Goal: Information Seeking & Learning: Learn about a topic

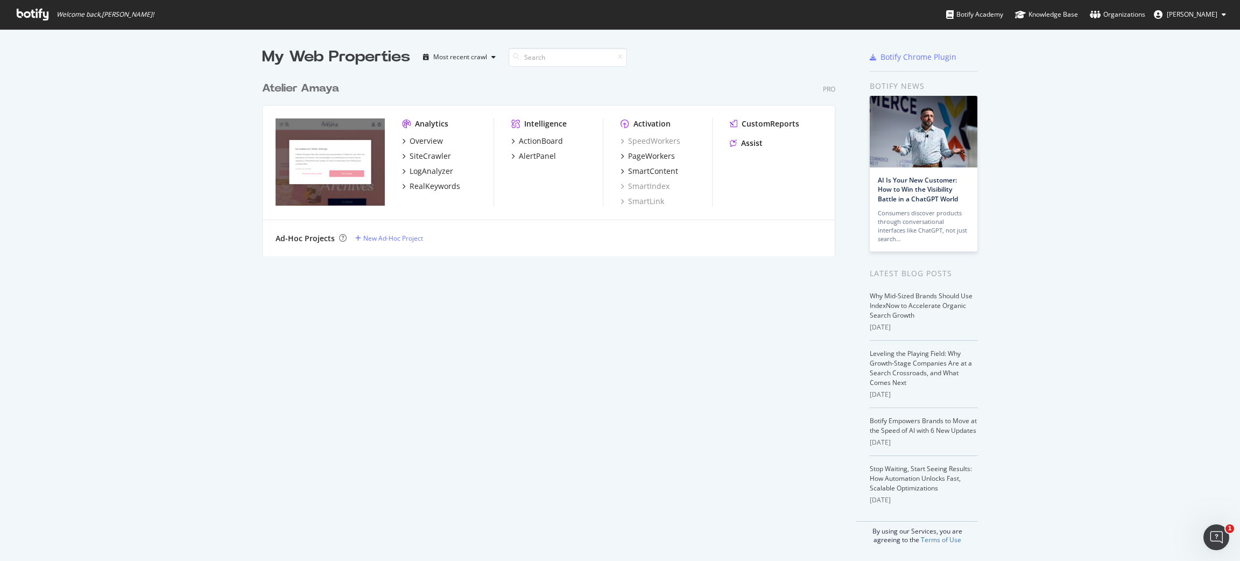
click at [532, 121] on div "Intelligence" at bounding box center [545, 123] width 43 height 11
click at [648, 147] on div "SpeedWorkers PageWorkers SmartContent SmartIndex SmartLink" at bounding box center [667, 171] width 92 height 71
click at [644, 154] on div "PageWorkers" at bounding box center [651, 156] width 47 height 11
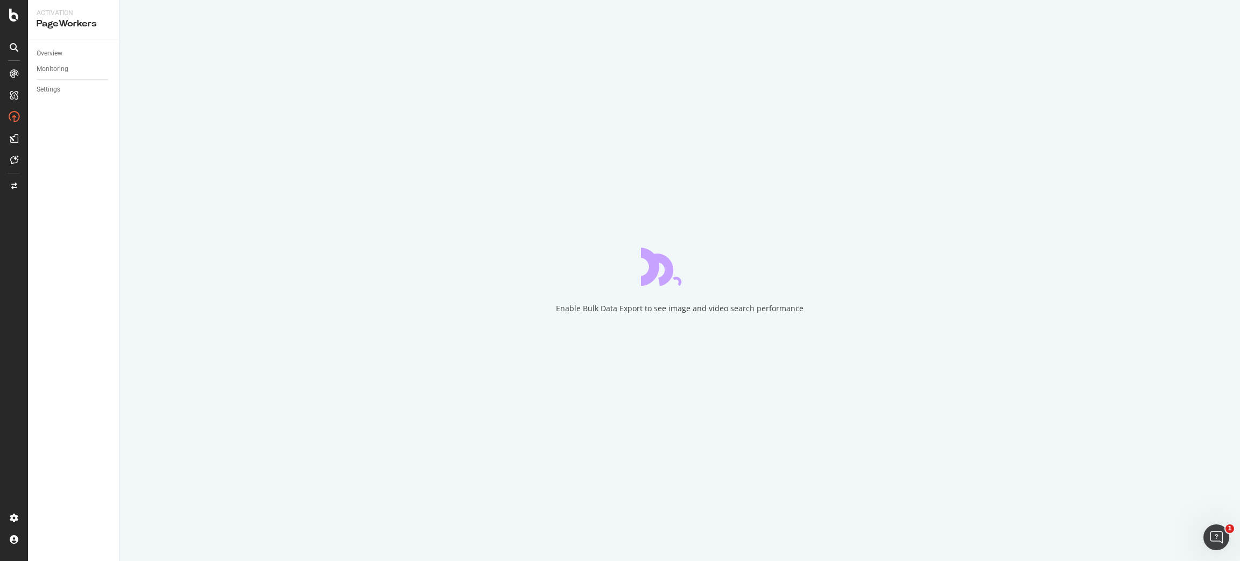
click at [5, 130] on div at bounding box center [13, 138] width 17 height 17
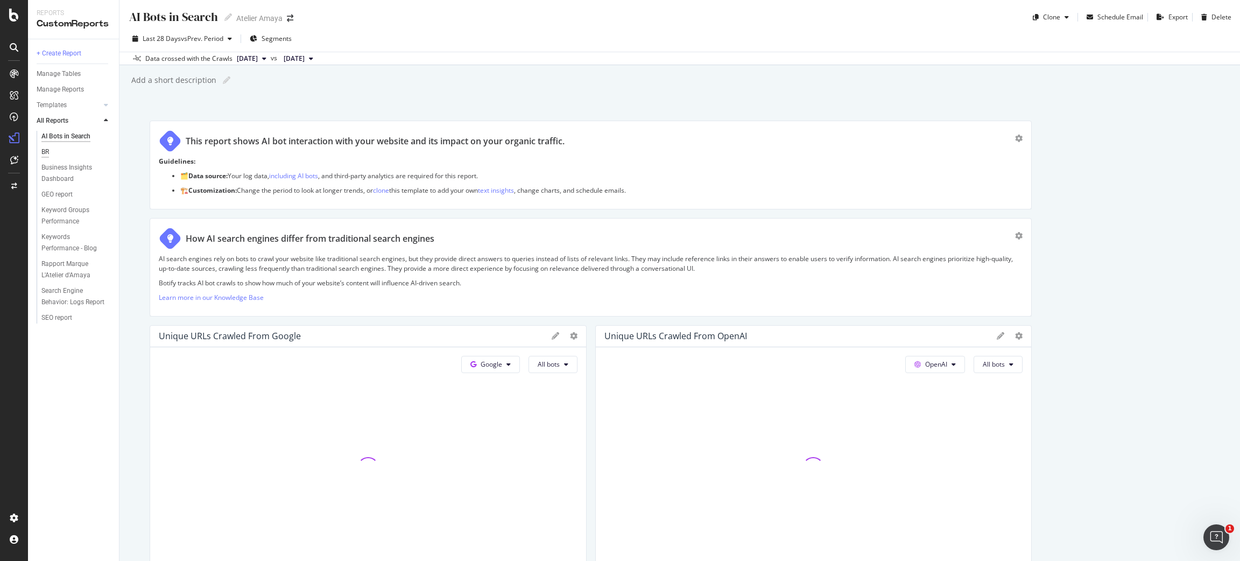
click at [47, 146] on div "BR" at bounding box center [45, 151] width 8 height 11
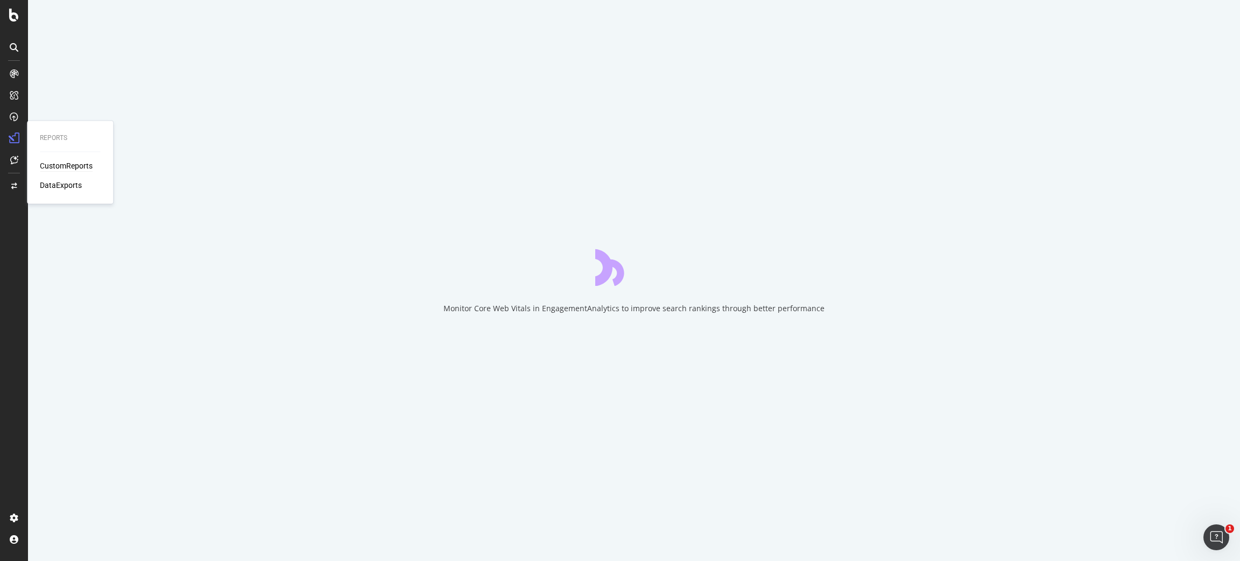
click at [16, 137] on icon at bounding box center [14, 138] width 11 height 11
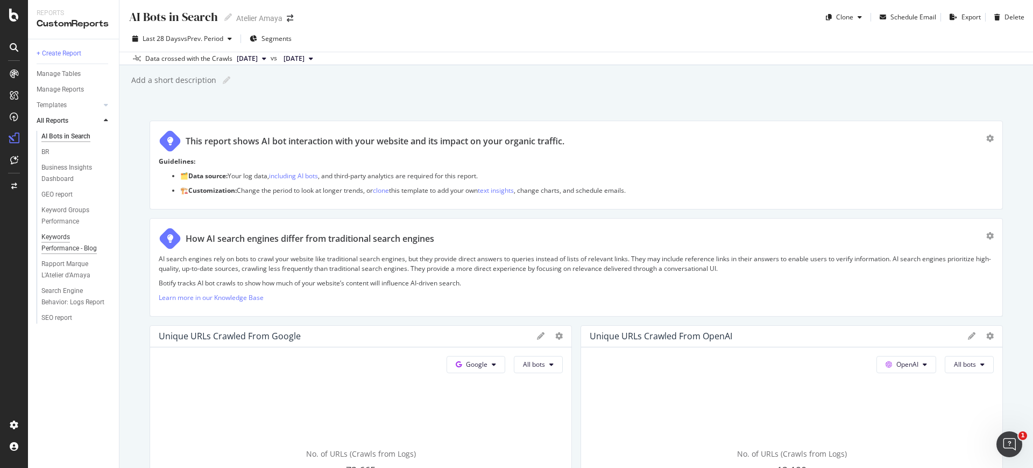
drag, startPoint x: 1121, startPoint y: 2, endPoint x: 58, endPoint y: 249, distance: 1091.3
click at [58, 249] on div "Keywords Performance - Blog" at bounding box center [72, 242] width 62 height 23
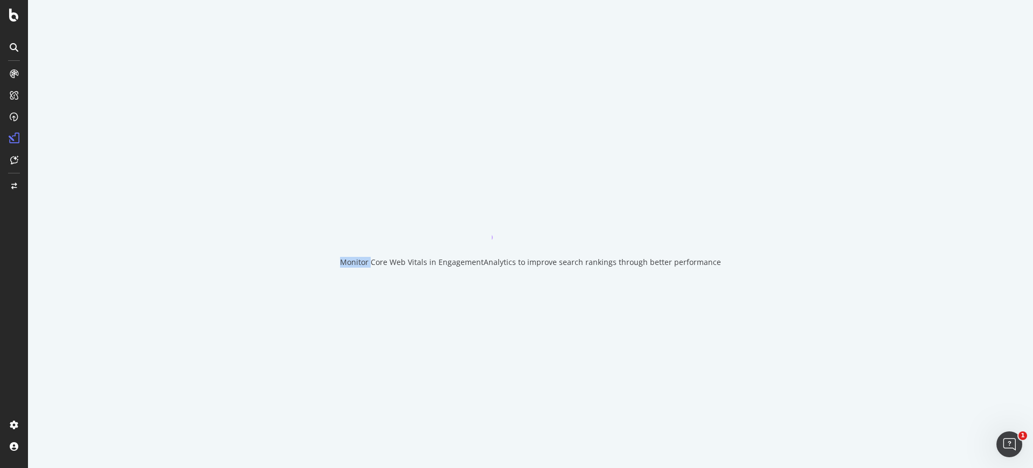
click at [58, 249] on div "Monitor Core Web Vitals in EngagementAnalytics to improve search rankings throu…" at bounding box center [530, 234] width 1005 height 468
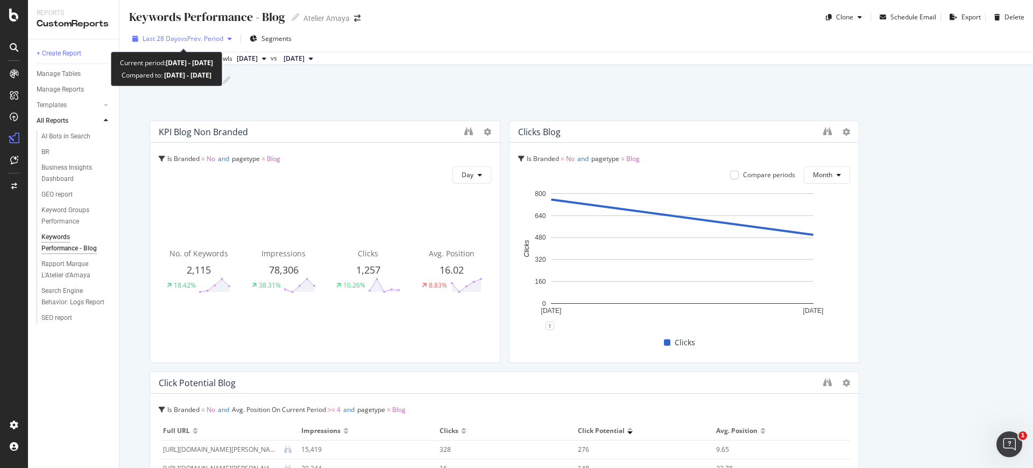
click at [177, 44] on div "Last 28 Days vs Prev. Period" at bounding box center [182, 39] width 108 height 16
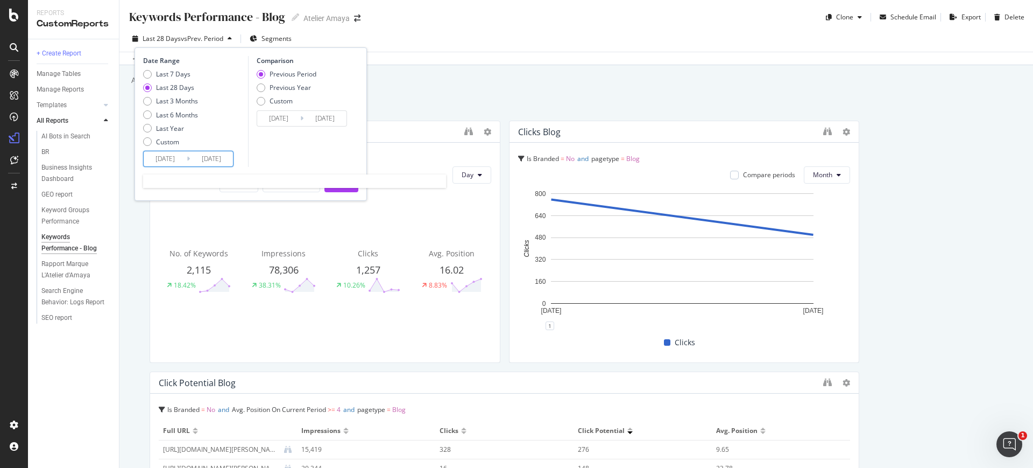
click at [177, 162] on input "[DATE]" at bounding box center [165, 158] width 43 height 15
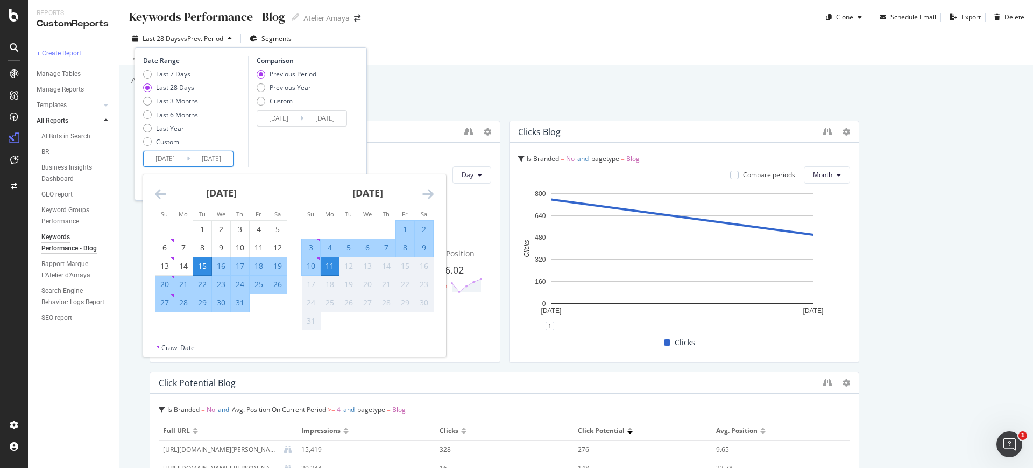
click at [152, 191] on div "[DATE] 1 2 3 4 5 6 7 8 9 10 11 12 13 14 15 16 17 18 19 20 21 22 23 24 25 26 27 …" at bounding box center [221, 243] width 146 height 138
click at [158, 192] on icon "Move backward to switch to the previous month." at bounding box center [160, 193] width 11 height 13
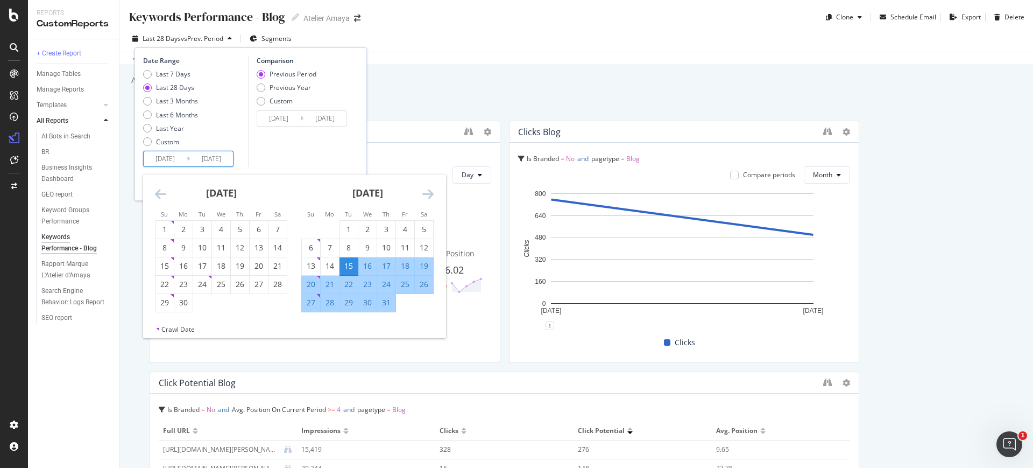
click at [158, 192] on icon "Move backward to switch to the previous month." at bounding box center [160, 193] width 11 height 13
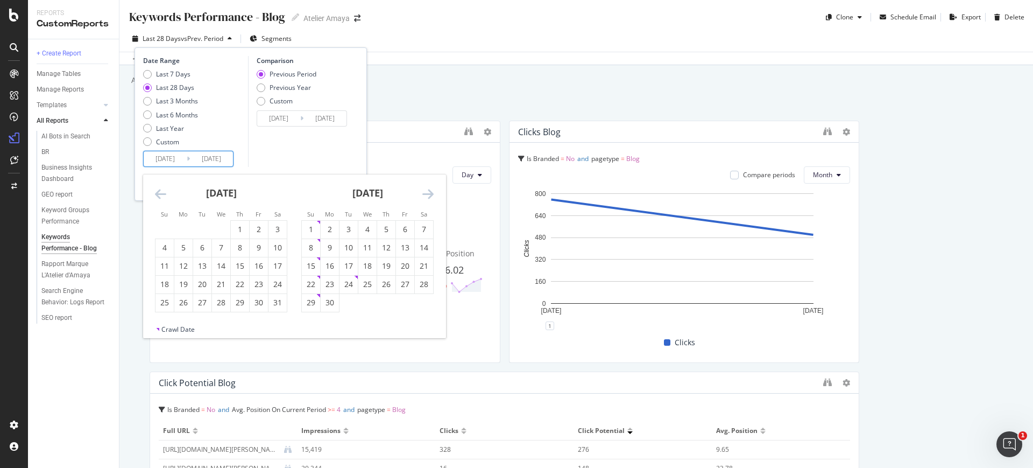
click at [158, 192] on icon "Move backward to switch to the previous month." at bounding box center [160, 193] width 11 height 13
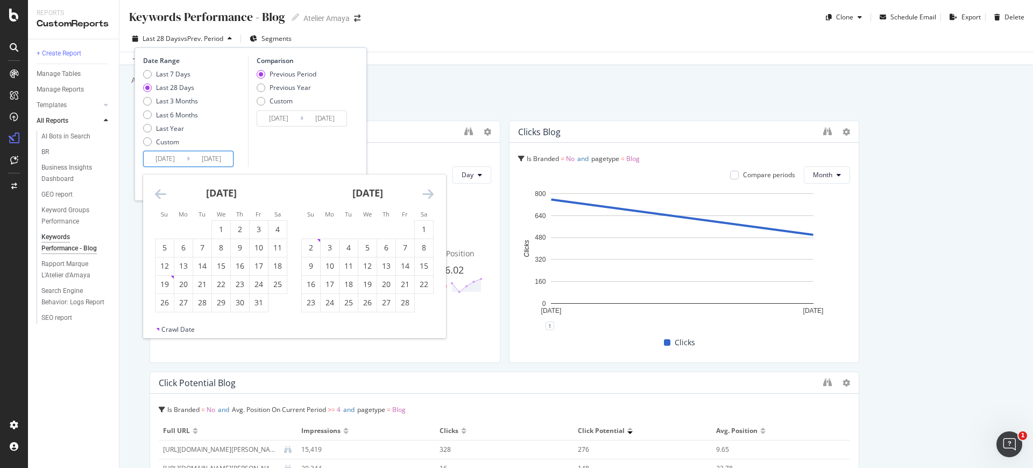
click at [158, 192] on icon "Move backward to switch to the previous month." at bounding box center [160, 193] width 11 height 13
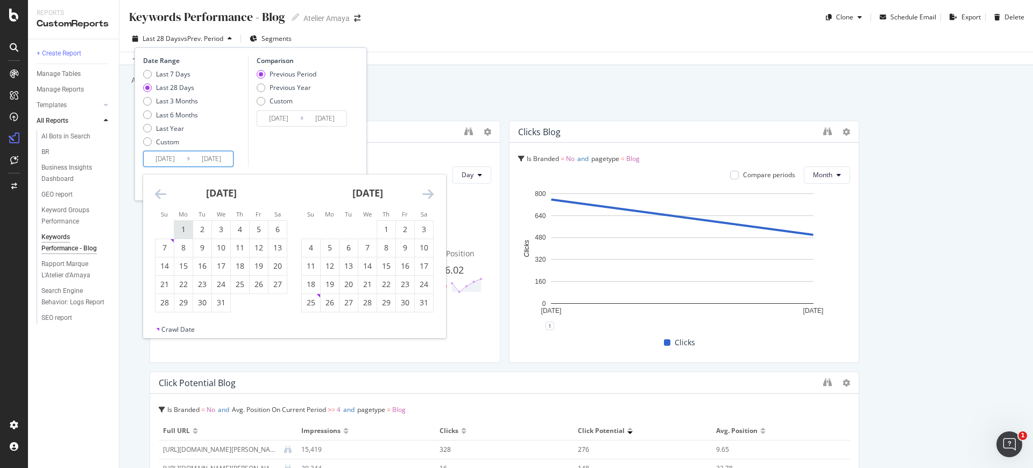
click at [186, 221] on div "1" at bounding box center [183, 230] width 18 height 18
type input "[DATE]"
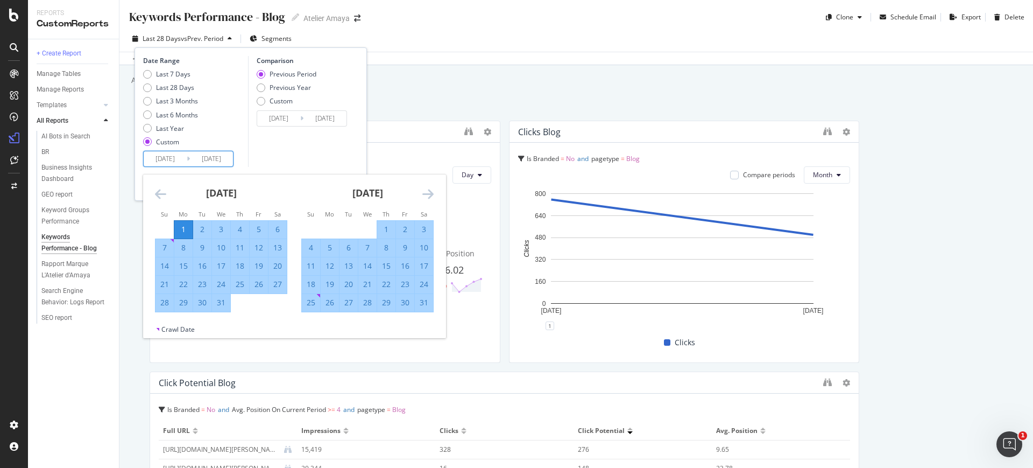
click at [428, 195] on icon "Move forward to switch to the next month." at bounding box center [428, 193] width 11 height 13
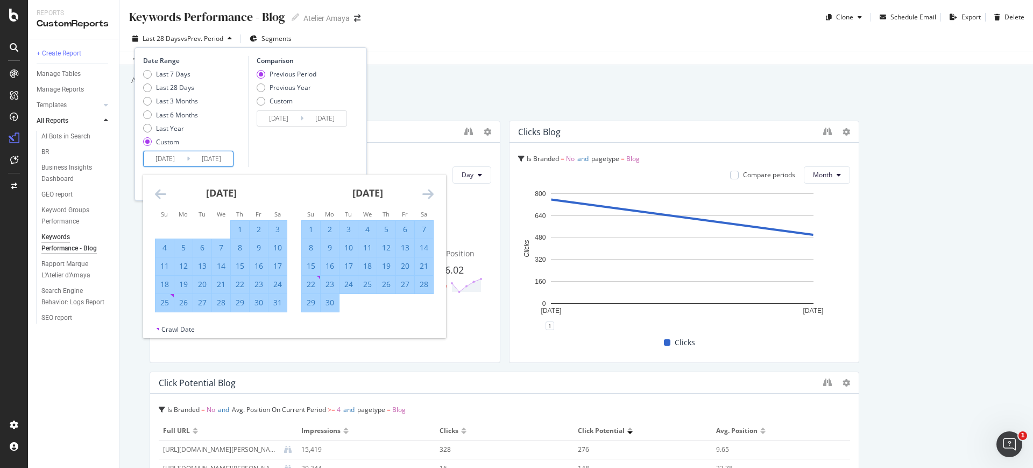
click at [428, 195] on icon "Move forward to switch to the next month." at bounding box center [428, 193] width 11 height 13
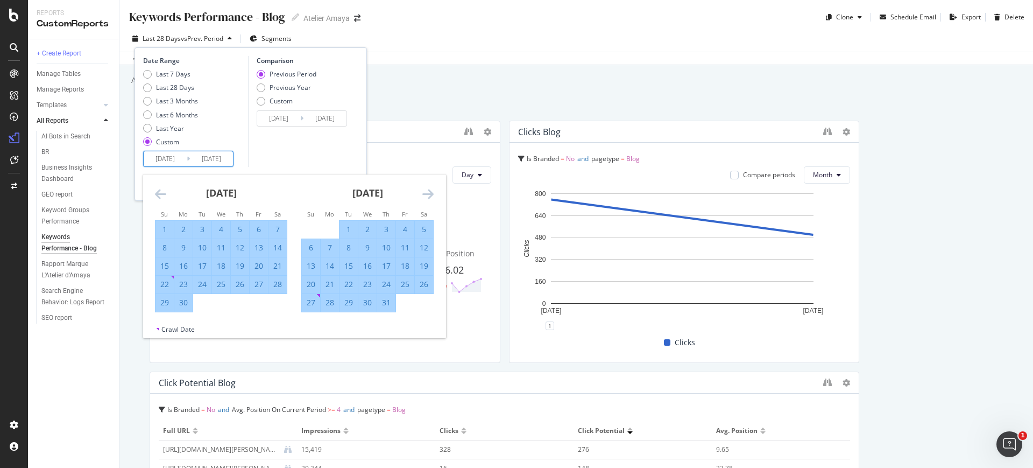
click at [428, 195] on icon "Move forward to switch to the next month." at bounding box center [428, 193] width 11 height 13
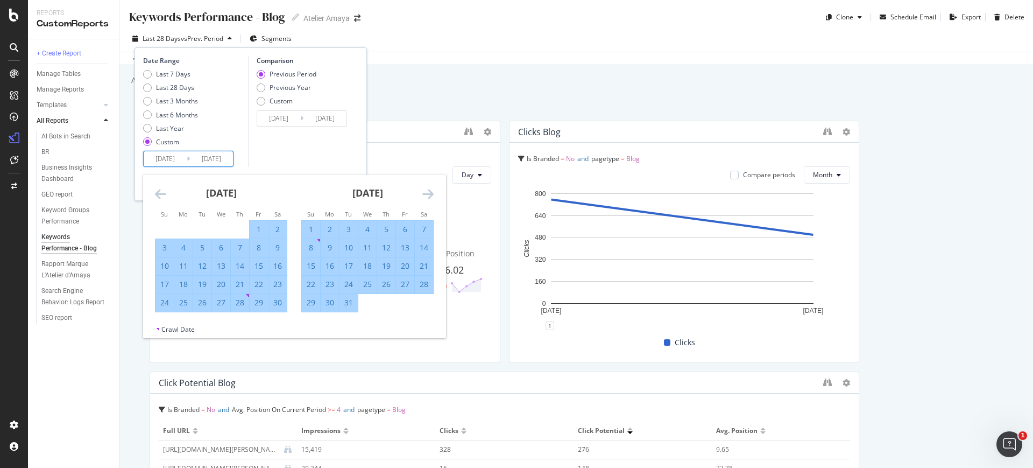
click at [427, 195] on icon "Move forward to switch to the next month." at bounding box center [428, 193] width 11 height 13
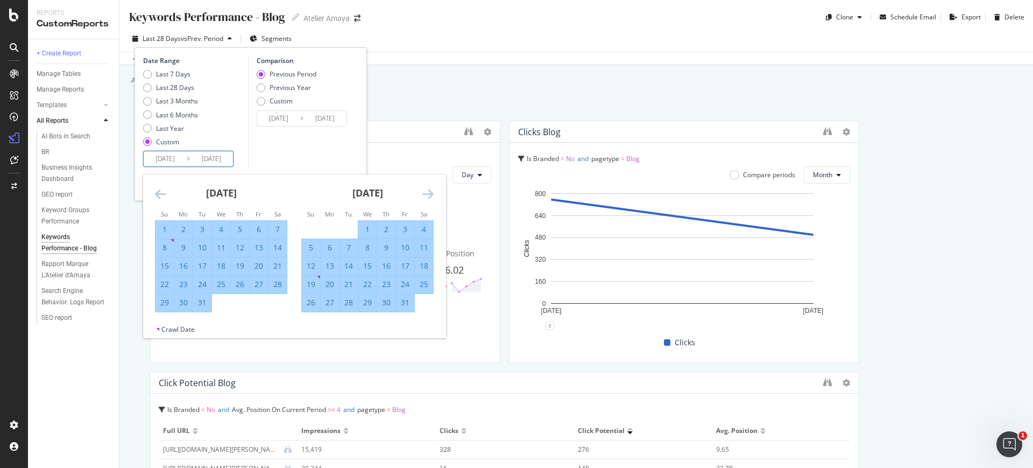
click at [427, 195] on icon "Move forward to switch to the next month." at bounding box center [428, 193] width 11 height 13
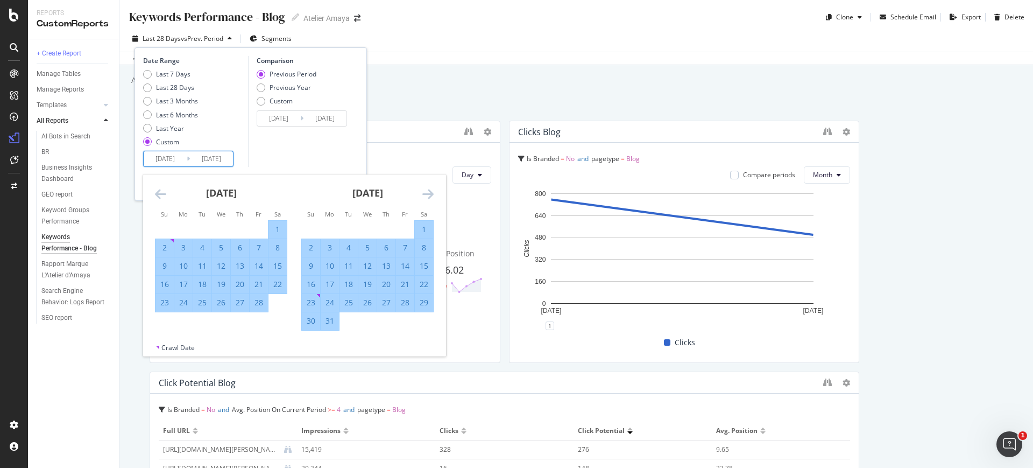
click at [427, 195] on icon "Move forward to switch to the next month." at bounding box center [428, 193] width 11 height 13
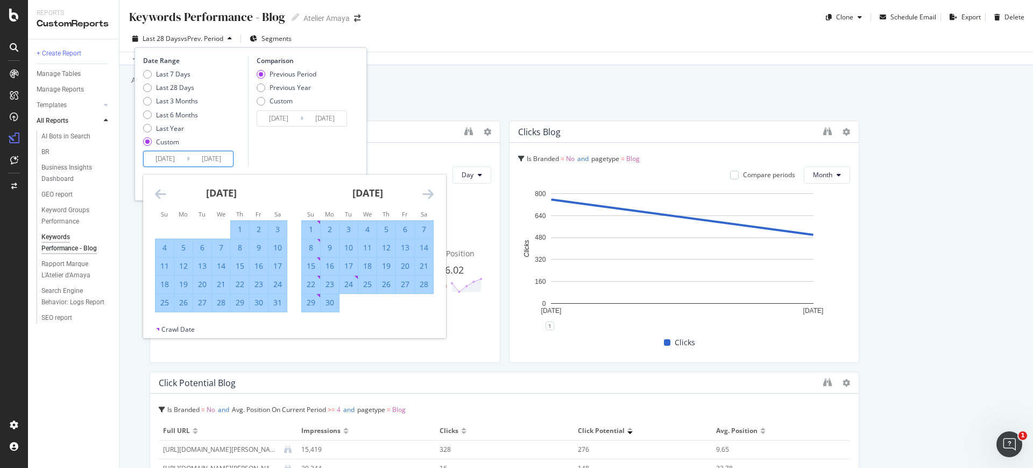
click at [427, 195] on icon "Move forward to switch to the next month." at bounding box center [428, 193] width 11 height 13
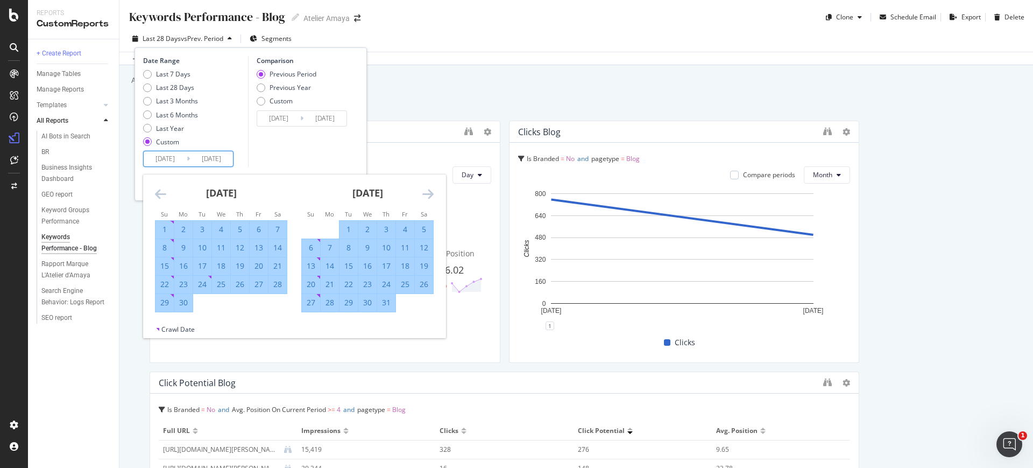
click at [185, 307] on div "30" at bounding box center [183, 302] width 18 height 11
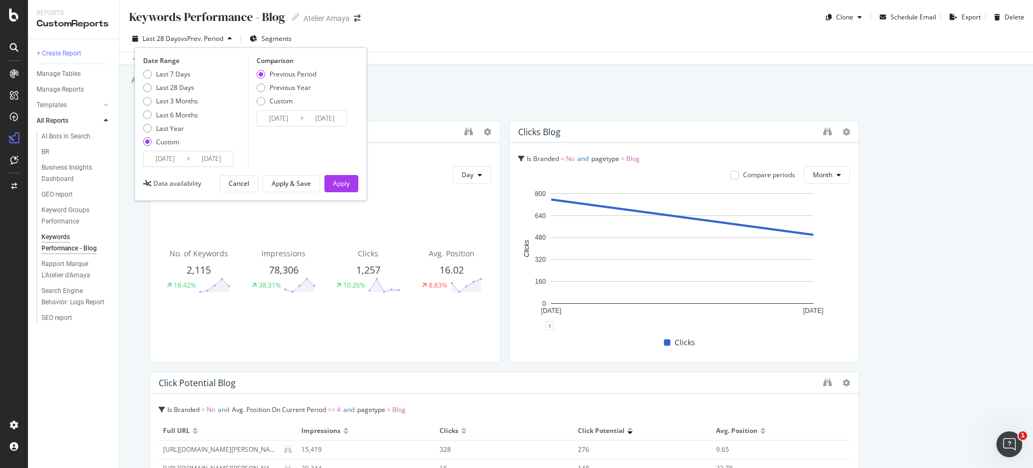
type input "[DATE]"
click at [305, 88] on div "Previous Year" at bounding box center [290, 87] width 41 height 9
type input "[DATE]"
click at [353, 186] on button "Apply" at bounding box center [342, 183] width 34 height 17
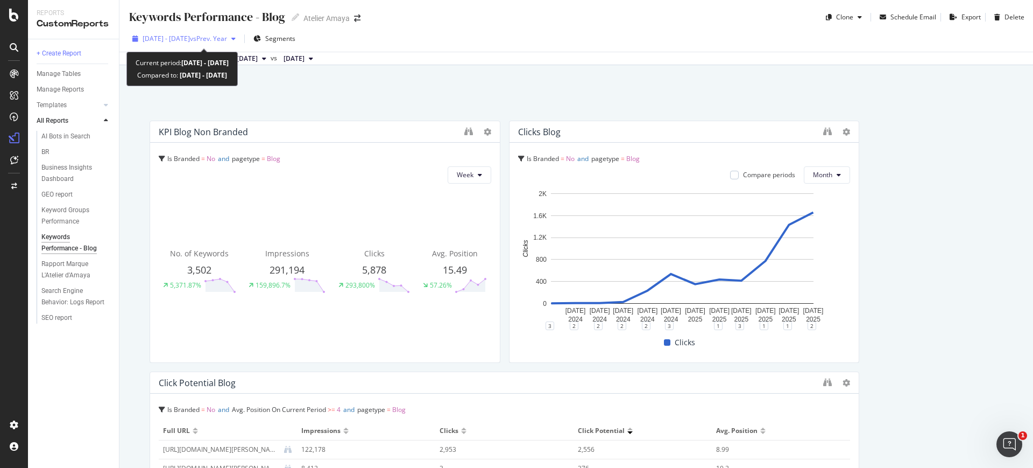
click at [190, 43] on span "[DATE] - [DATE]" at bounding box center [166, 38] width 47 height 9
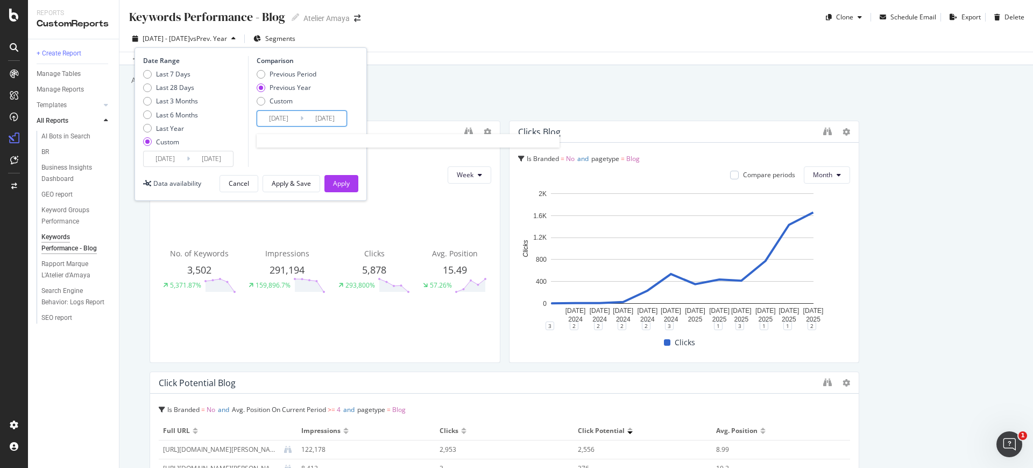
click at [278, 120] on input "[DATE]" at bounding box center [278, 118] width 43 height 15
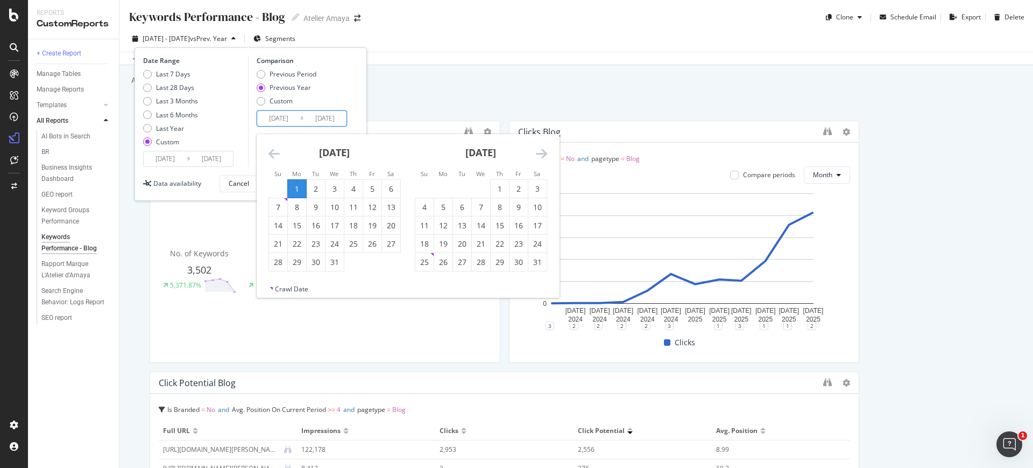
click at [276, 153] on icon "Move backward to switch to the previous month." at bounding box center [274, 153] width 11 height 13
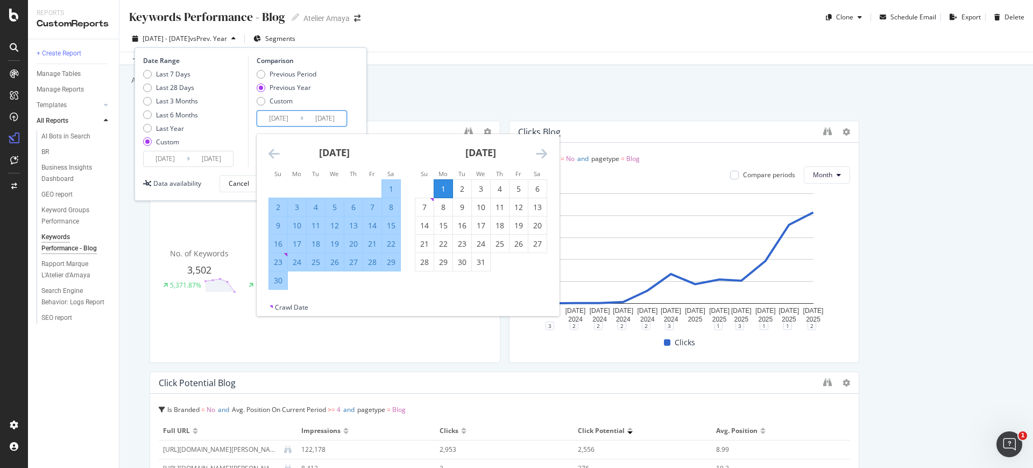
click at [276, 153] on icon "Move backward to switch to the previous month." at bounding box center [274, 153] width 11 height 13
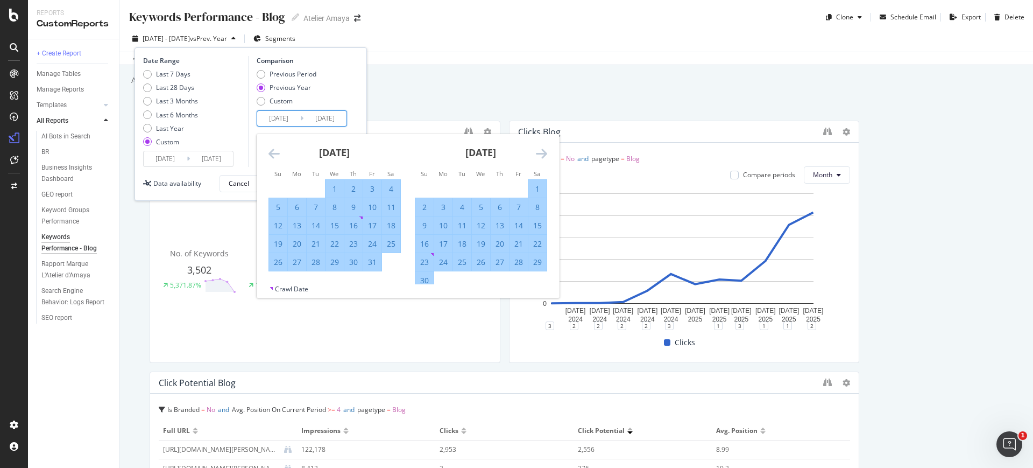
click at [276, 153] on icon "Move backward to switch to the previous month." at bounding box center [274, 153] width 11 height 13
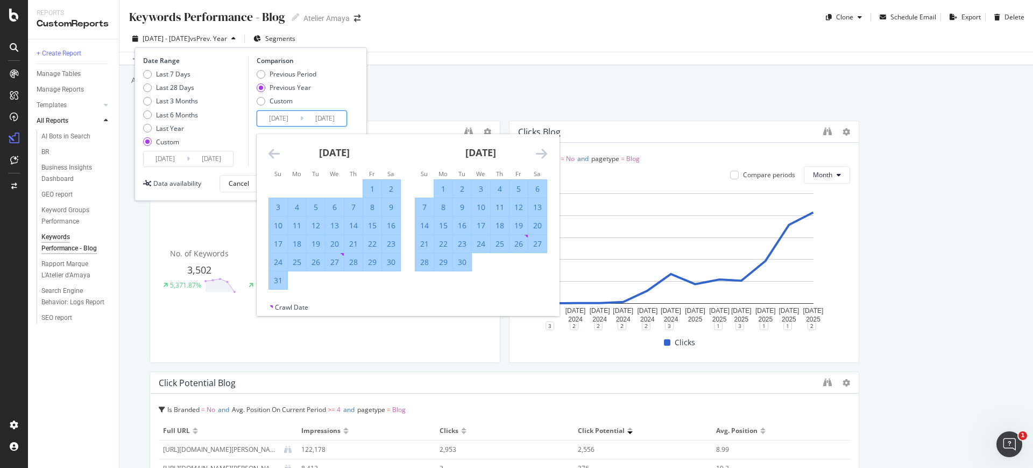
click at [276, 153] on icon "Move backward to switch to the previous month." at bounding box center [274, 153] width 11 height 13
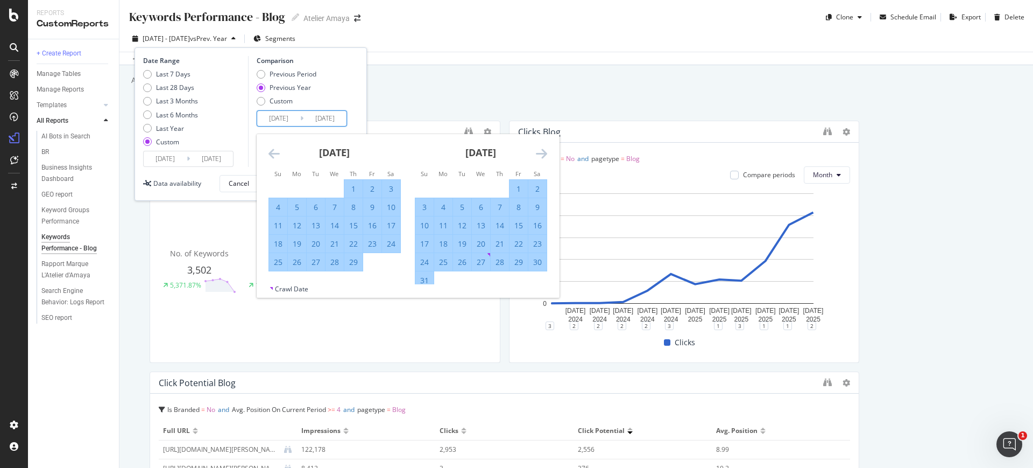
click at [276, 153] on icon "Move backward to switch to the previous month." at bounding box center [274, 153] width 11 height 13
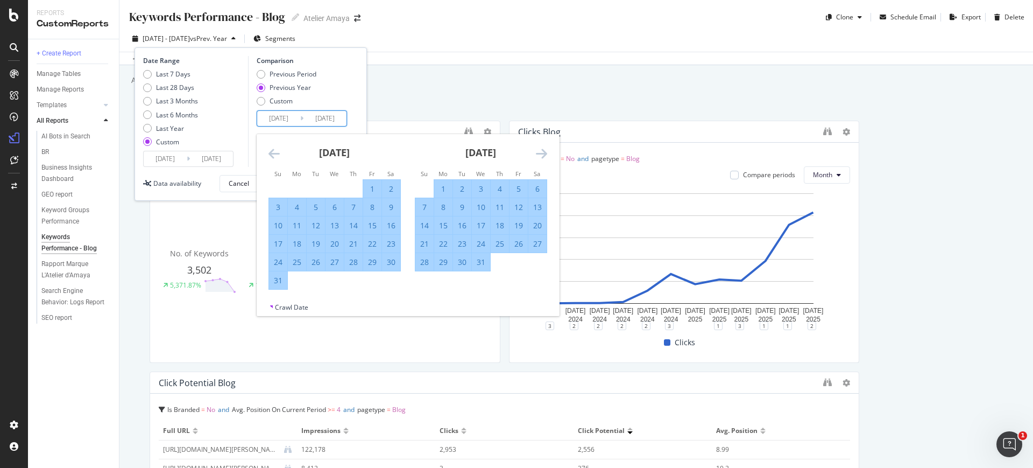
click at [276, 153] on icon "Move backward to switch to the previous month." at bounding box center [274, 153] width 11 height 13
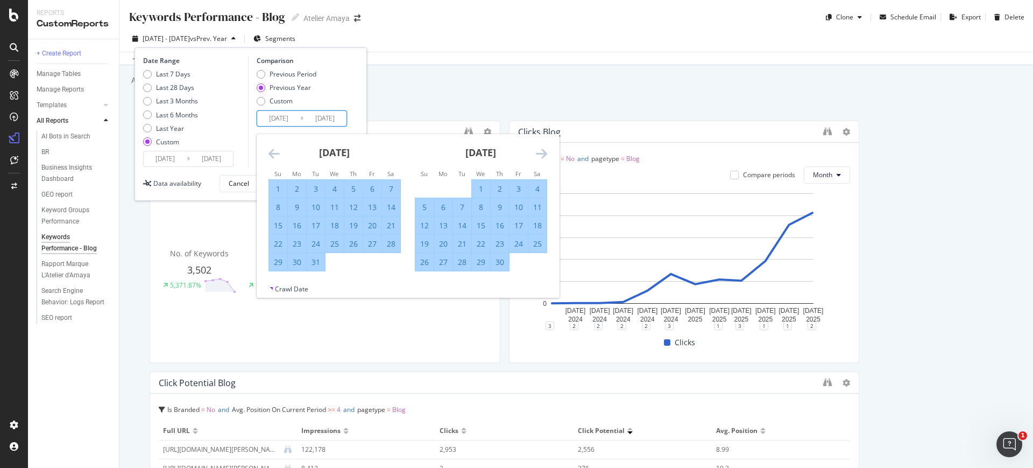
click at [276, 153] on icon "Move backward to switch to the previous month." at bounding box center [274, 153] width 11 height 13
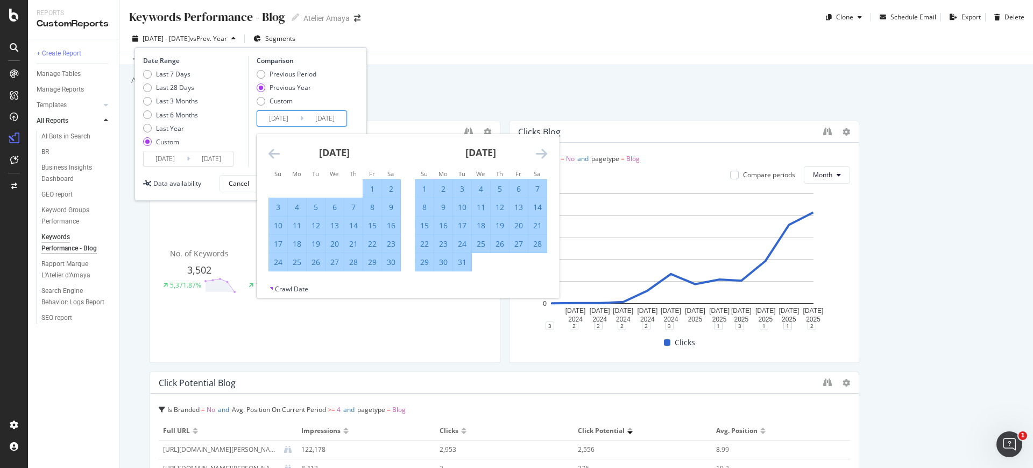
click at [276, 153] on icon "Move backward to switch to the previous month." at bounding box center [274, 153] width 11 height 13
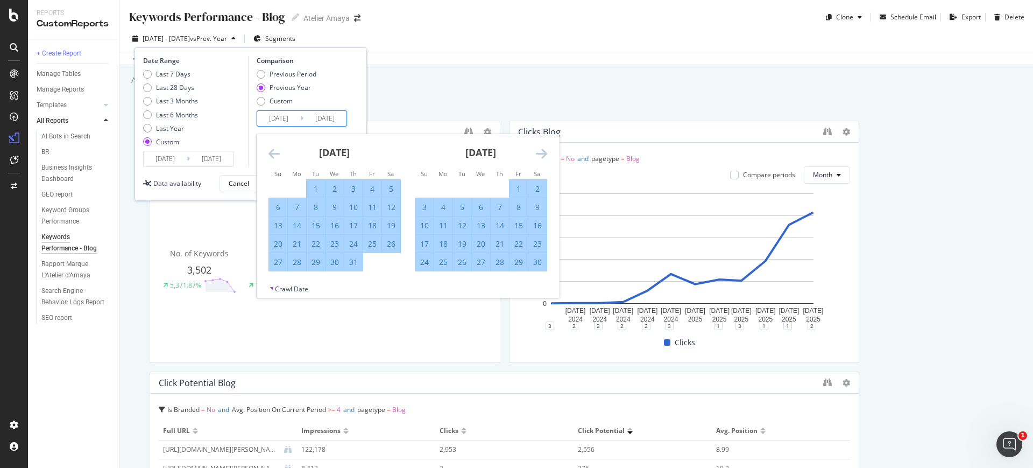
click at [276, 153] on icon "Move backward to switch to the previous month." at bounding box center [274, 153] width 11 height 13
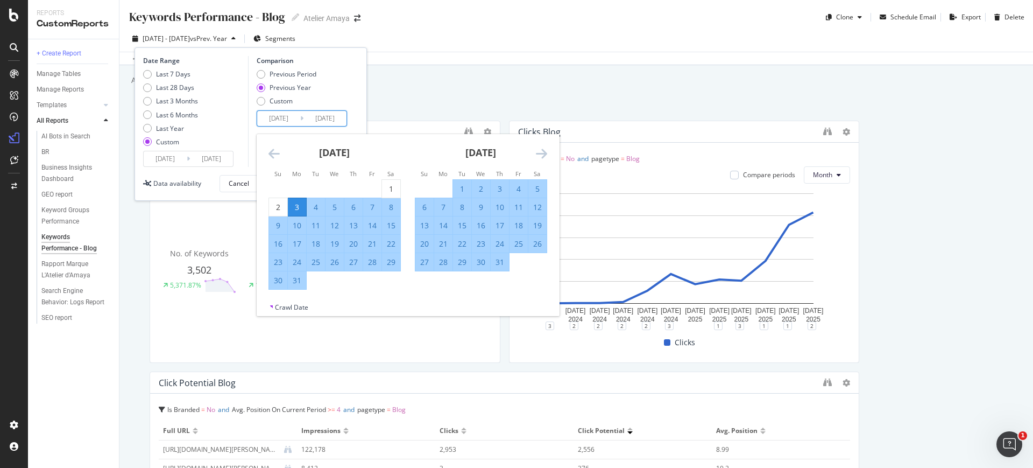
click at [276, 153] on icon "Move backward to switch to the previous month." at bounding box center [274, 153] width 11 height 13
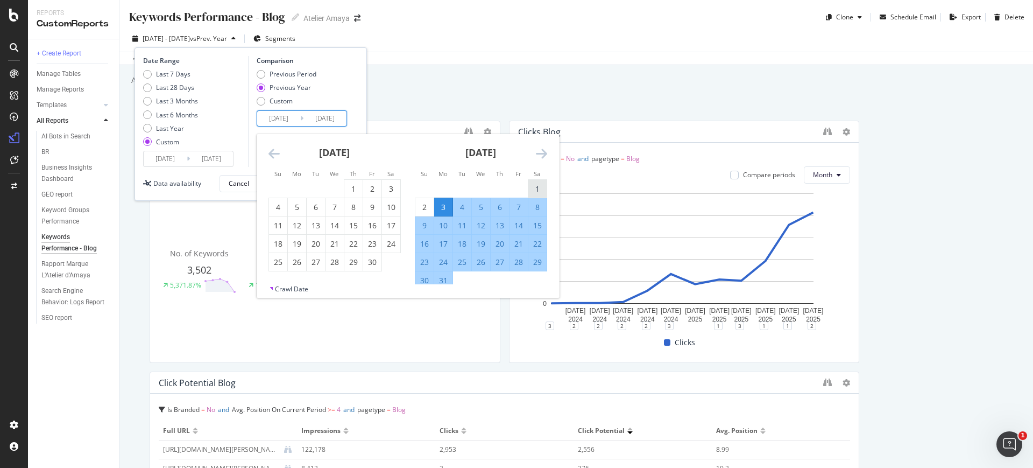
click at [538, 188] on div "1" at bounding box center [538, 189] width 18 height 11
type input "[DATE]"
click at [419, 86] on div "Add a short description Add a short description" at bounding box center [581, 80] width 903 height 16
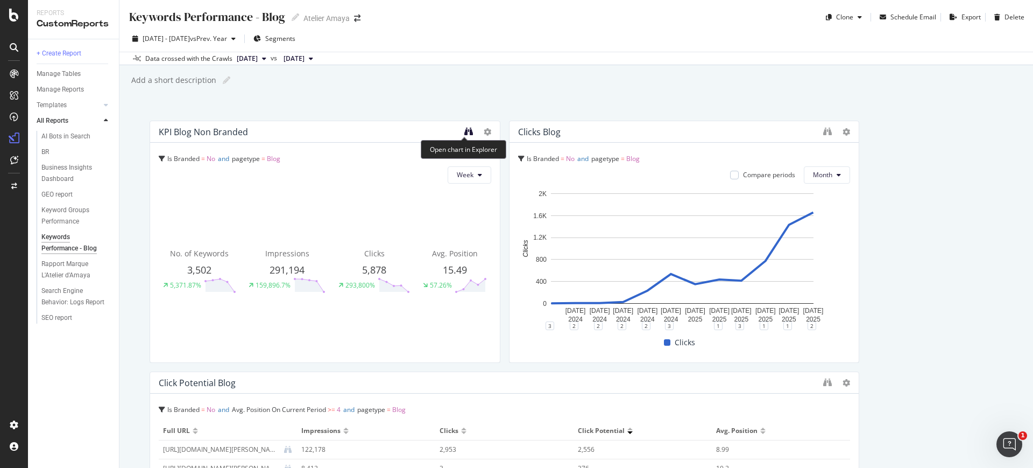
click at [465, 129] on icon "binoculars" at bounding box center [469, 131] width 9 height 9
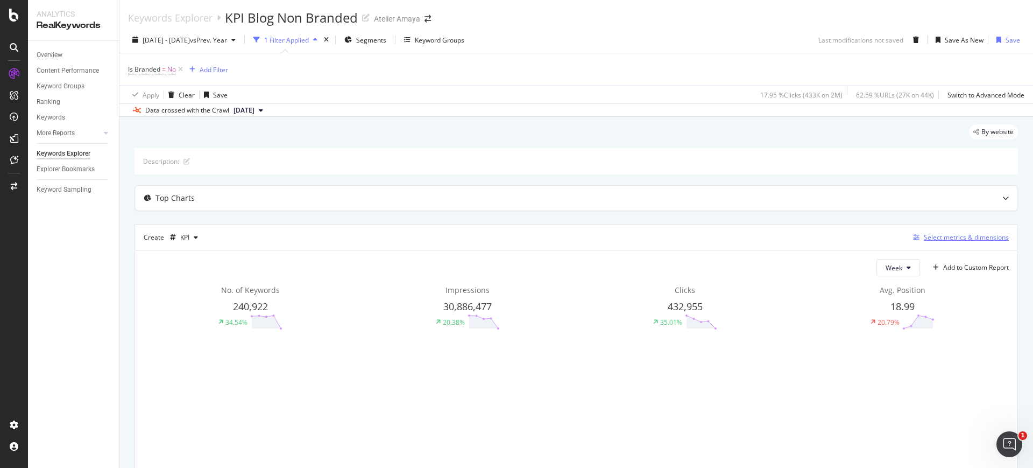
click at [931, 236] on div "Select metrics & dimensions" at bounding box center [966, 237] width 85 height 9
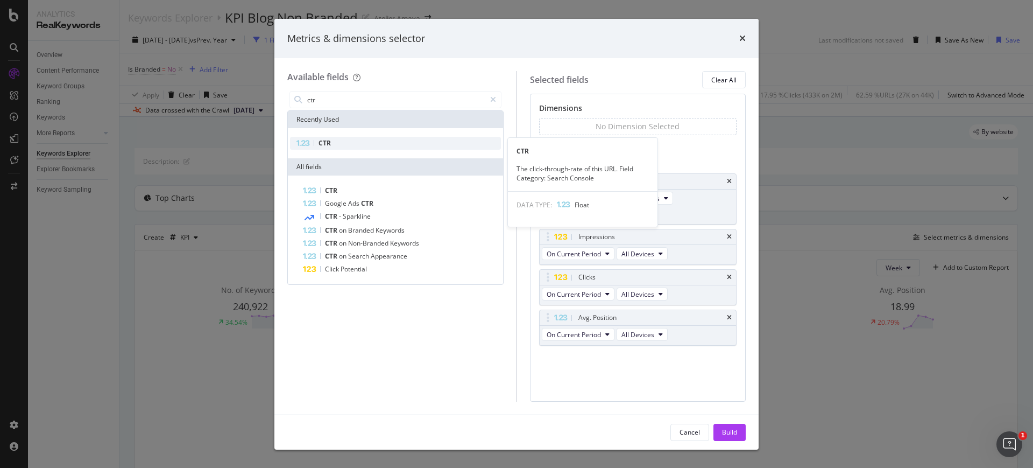
type input "ctr"
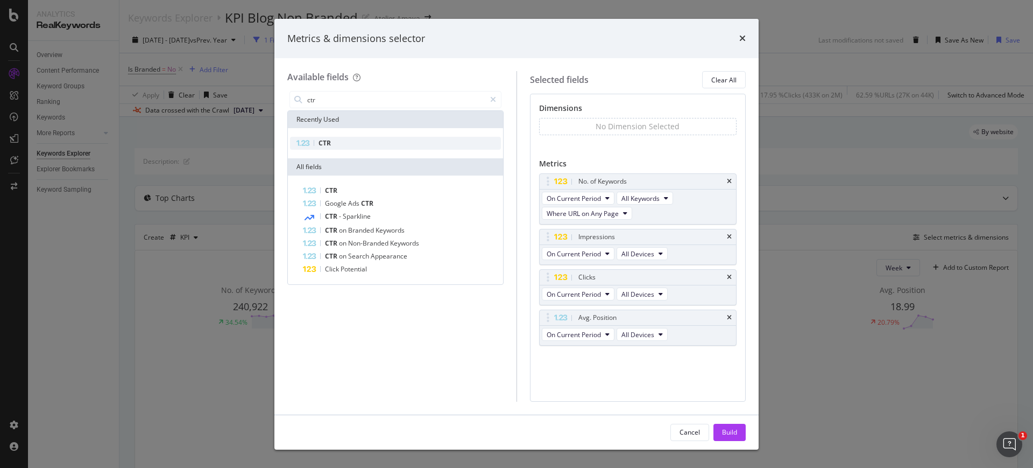
click at [365, 140] on div "CTR" at bounding box center [395, 143] width 211 height 13
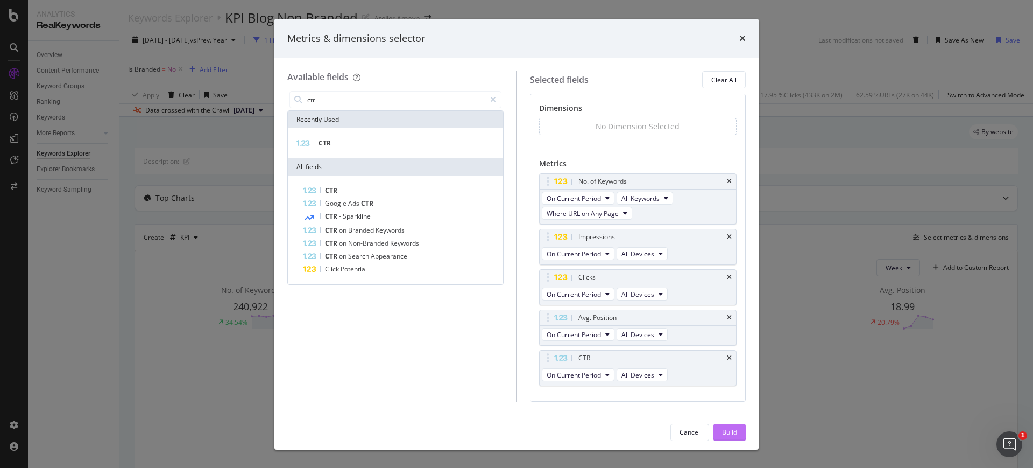
click at [745, 430] on button "Build" at bounding box center [730, 432] width 32 height 17
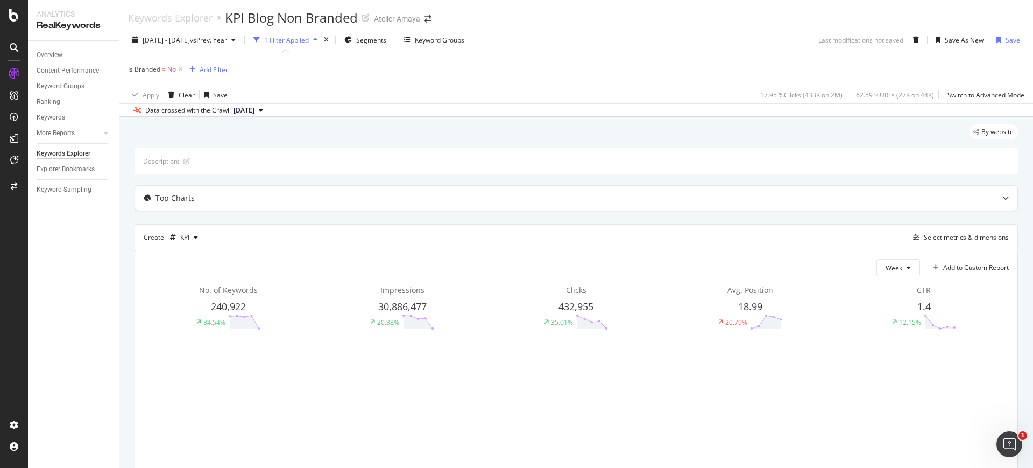
click at [203, 72] on div "Add Filter" at bounding box center [214, 69] width 29 height 9
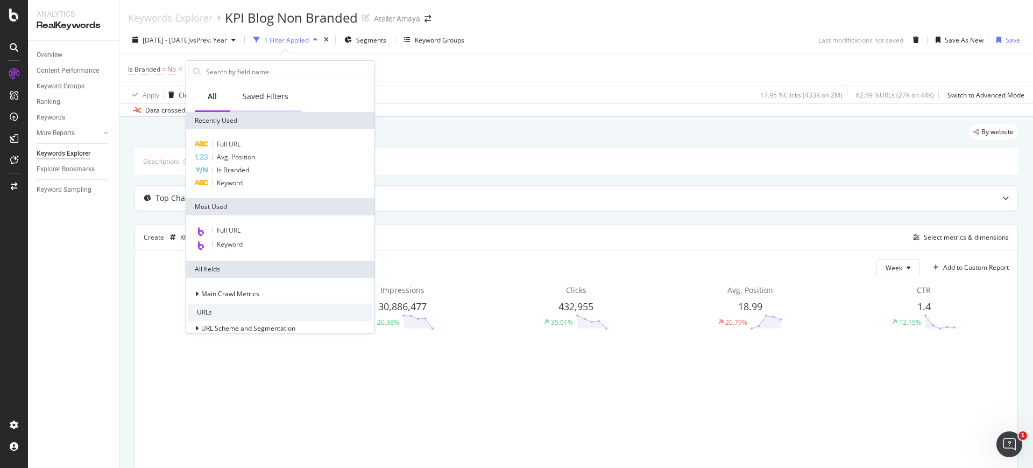
click at [288, 93] on div "Saved Filters" at bounding box center [266, 97] width 72 height 30
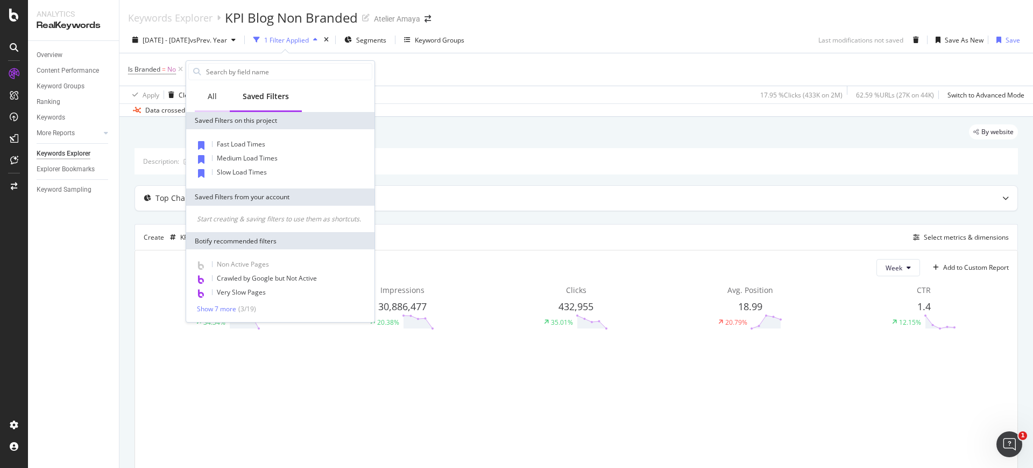
click at [205, 94] on div "All" at bounding box center [212, 97] width 35 height 30
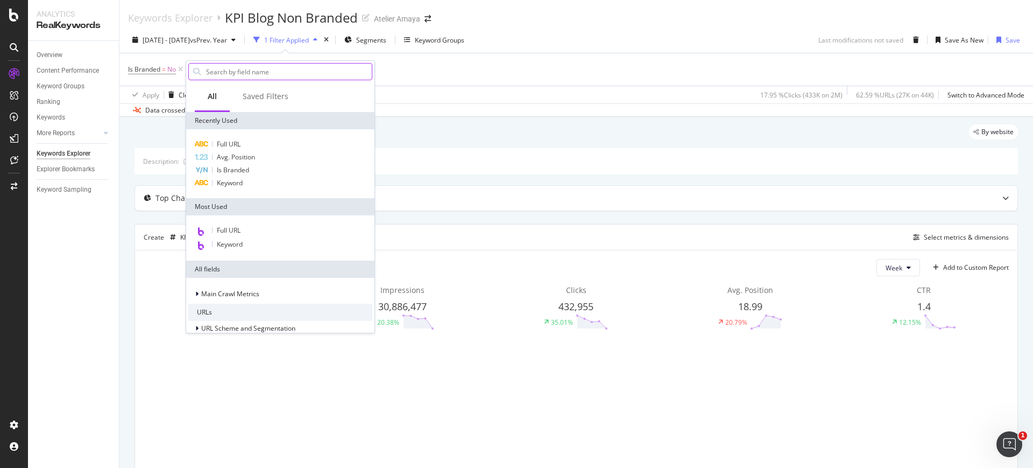
click at [247, 65] on input "text" at bounding box center [288, 72] width 167 height 16
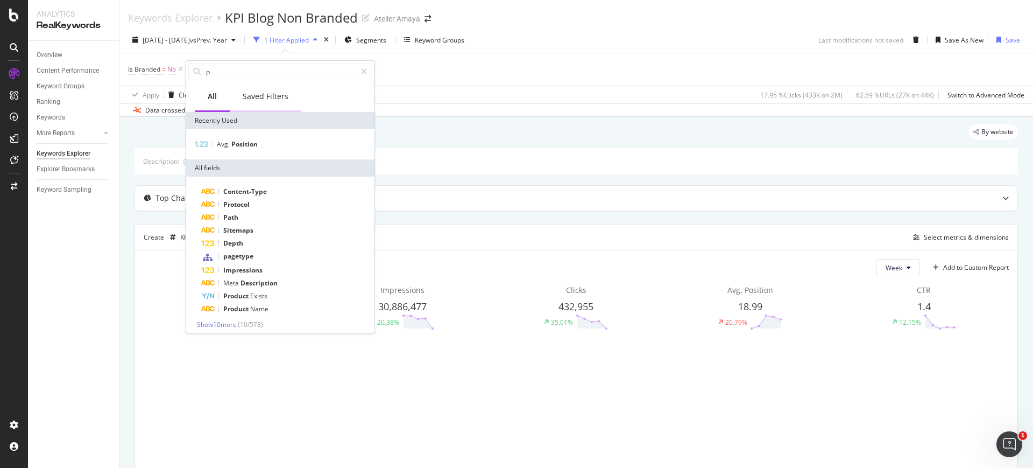
click at [262, 97] on div "Saved Filters" at bounding box center [266, 96] width 46 height 11
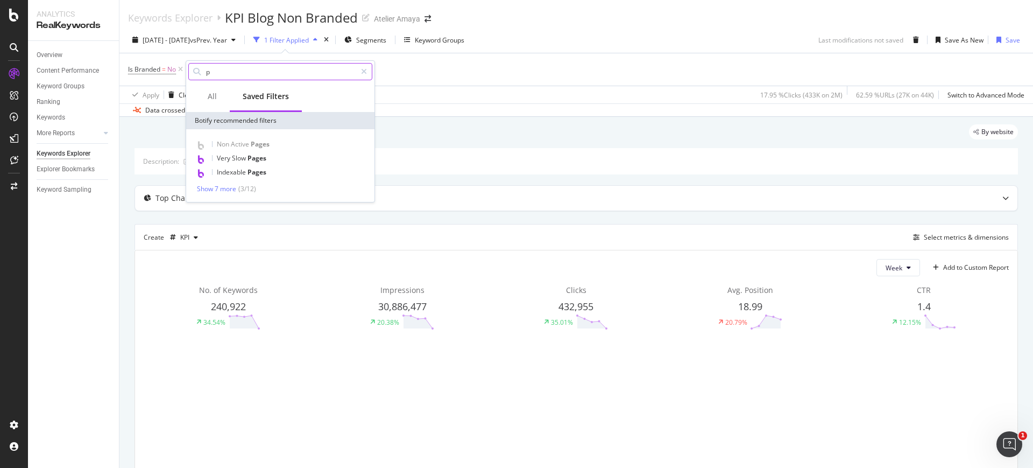
click at [256, 73] on input "p" at bounding box center [280, 72] width 151 height 16
type input "pagety"
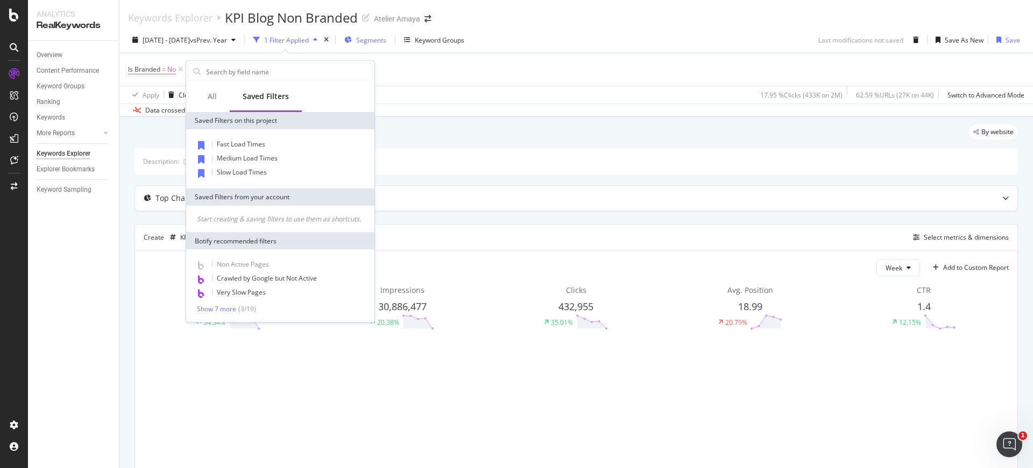
click at [352, 39] on icon "button" at bounding box center [348, 40] width 8 height 6
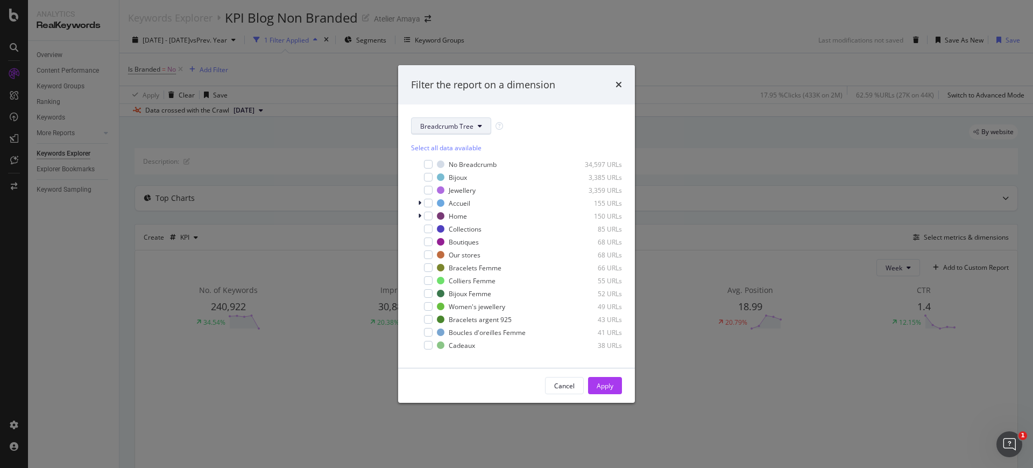
click at [455, 128] on span "Breadcrumb Tree" at bounding box center [446, 126] width 53 height 9
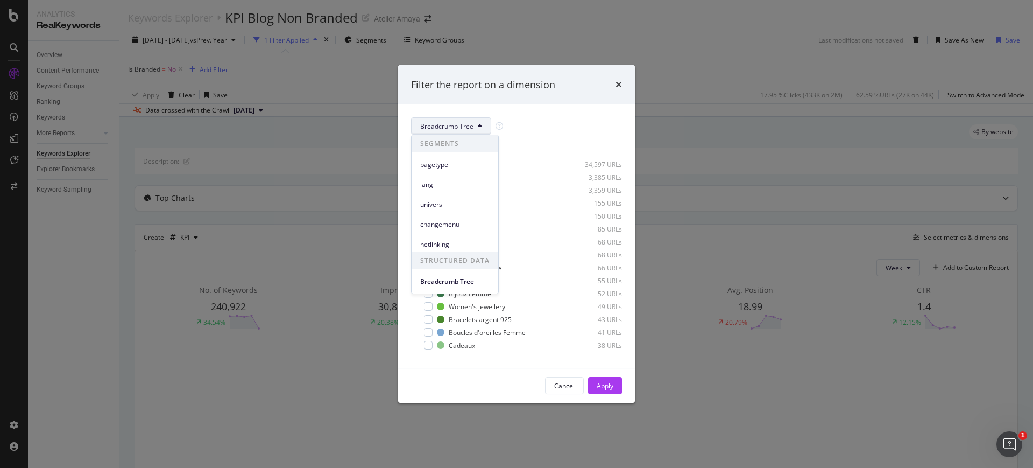
click at [456, 174] on div "lang" at bounding box center [455, 182] width 87 height 20
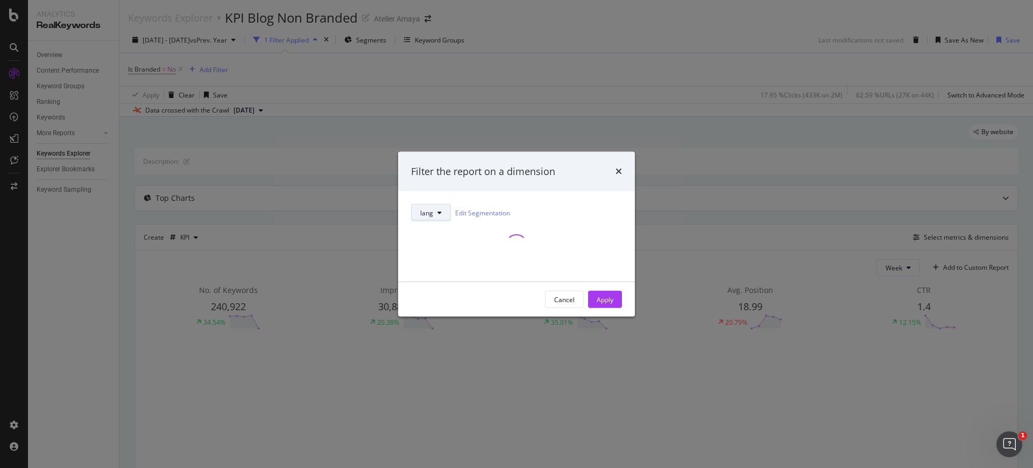
click at [433, 214] on button "lang" at bounding box center [431, 212] width 40 height 17
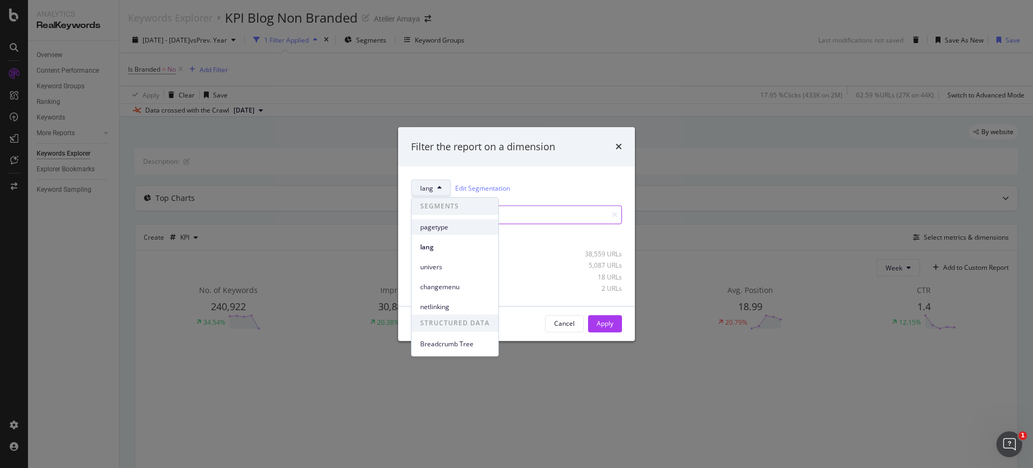
click at [430, 230] on span "pagetype" at bounding box center [454, 227] width 69 height 10
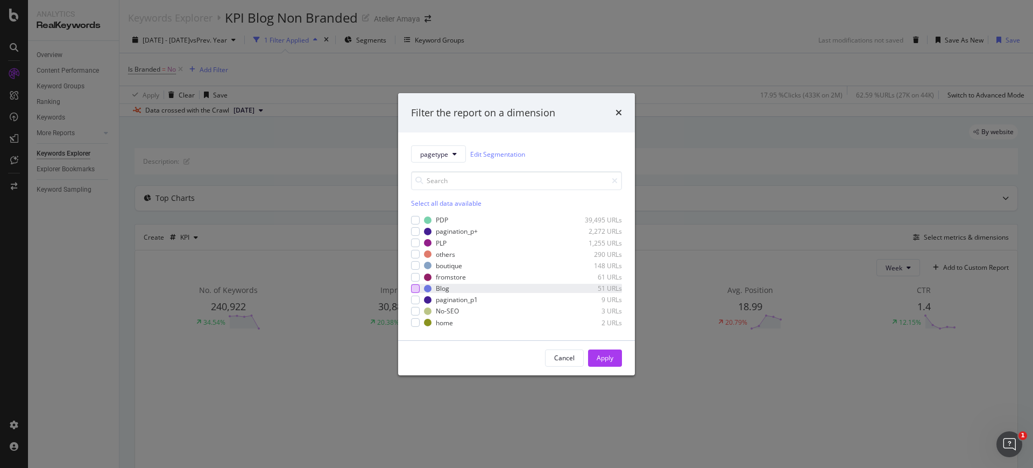
click at [414, 289] on div "modal" at bounding box center [415, 288] width 9 height 9
click at [555, 355] on div "Cancel" at bounding box center [564, 357] width 20 height 9
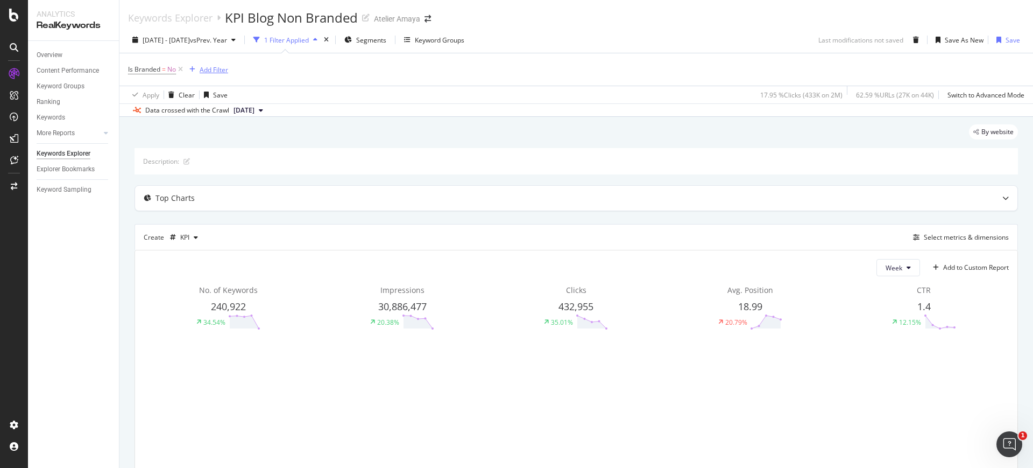
click at [212, 74] on div "Add Filter" at bounding box center [214, 69] width 29 height 9
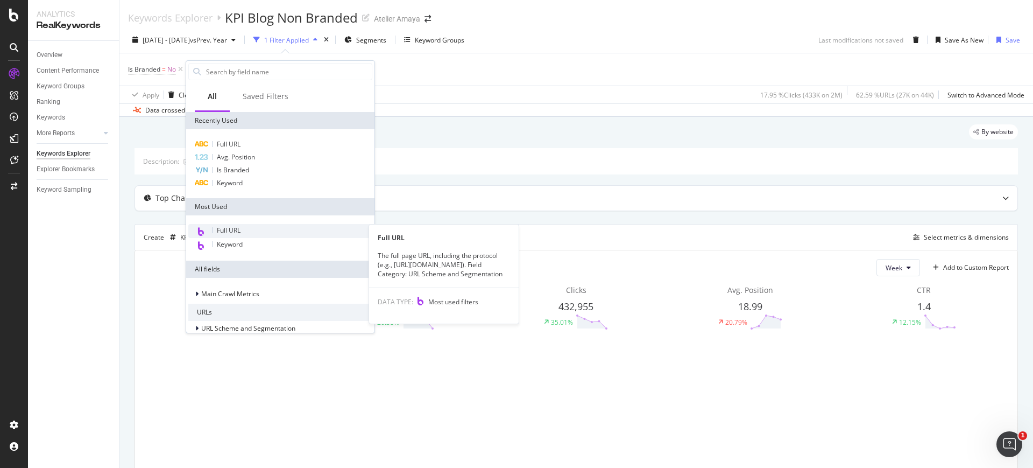
click at [243, 231] on div "Full URL" at bounding box center [280, 231] width 184 height 14
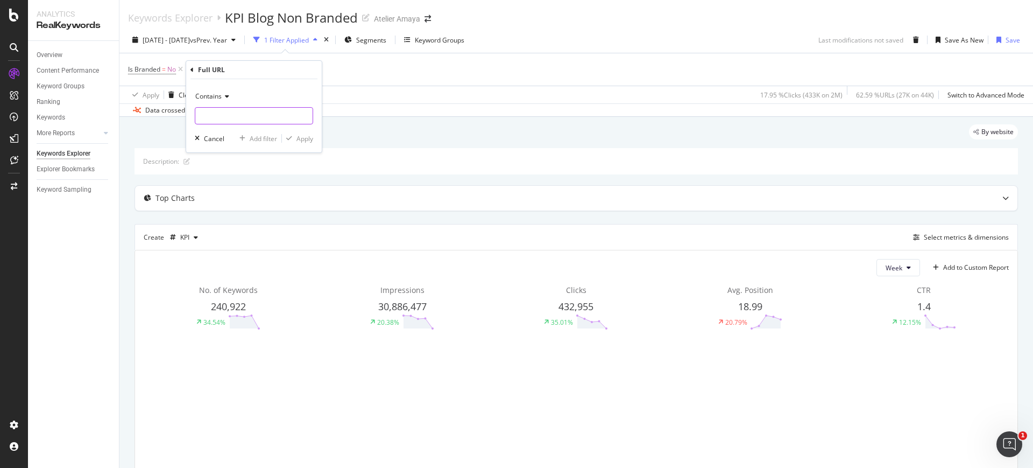
click at [275, 121] on input "text" at bounding box center [253, 115] width 117 height 17
type input "blog"
click at [302, 136] on div "Apply" at bounding box center [305, 138] width 17 height 9
